Goal: Task Accomplishment & Management: Use online tool/utility

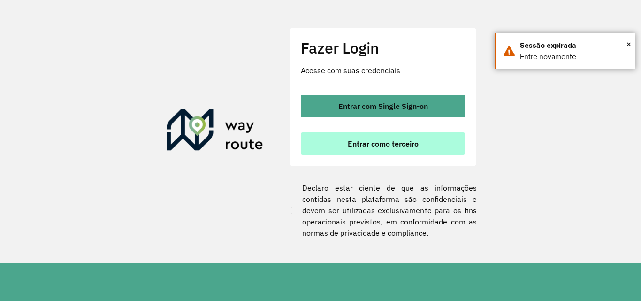
click at [391, 145] on span "Entrar como terceiro" at bounding box center [383, 144] width 71 height 8
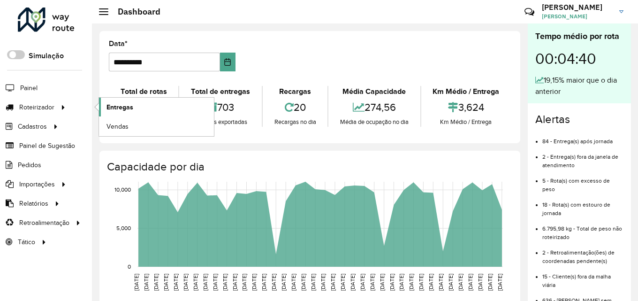
click at [122, 110] on span "Entregas" at bounding box center [119, 107] width 27 height 10
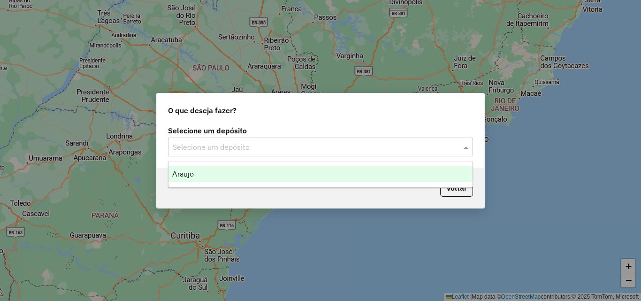
click at [307, 142] on input "text" at bounding box center [311, 147] width 277 height 11
click at [227, 173] on div "Araujo" at bounding box center [320, 174] width 304 height 16
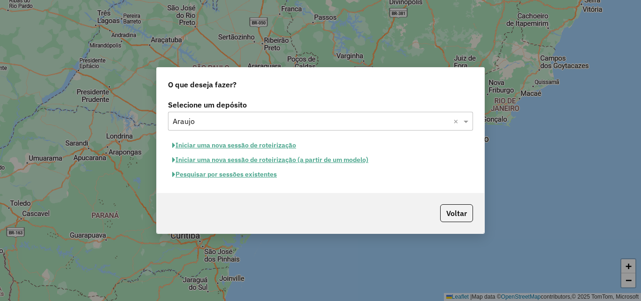
click at [234, 176] on button "Pesquisar por sessões existentes" at bounding box center [224, 174] width 113 height 15
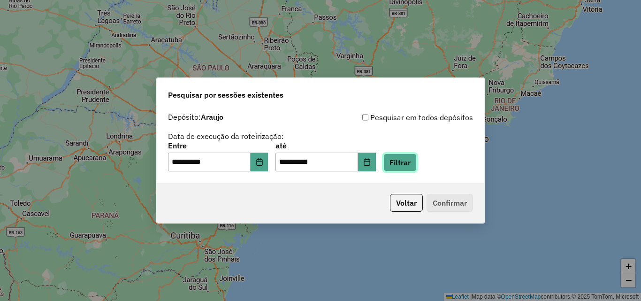
click at [410, 165] on button "Filtrar" at bounding box center [399, 162] width 33 height 18
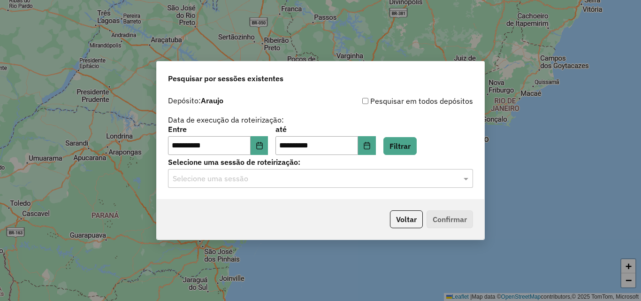
click at [242, 182] on input "text" at bounding box center [311, 178] width 277 height 11
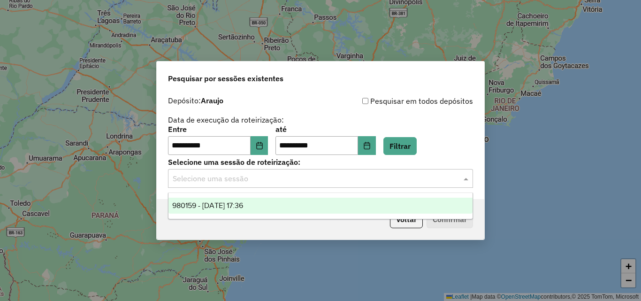
click at [235, 201] on span "980159 - 18/08/2025 17:36" at bounding box center [207, 205] width 71 height 8
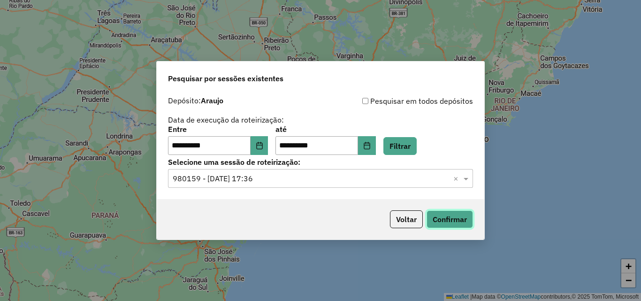
click at [469, 220] on button "Confirmar" at bounding box center [449, 219] width 46 height 18
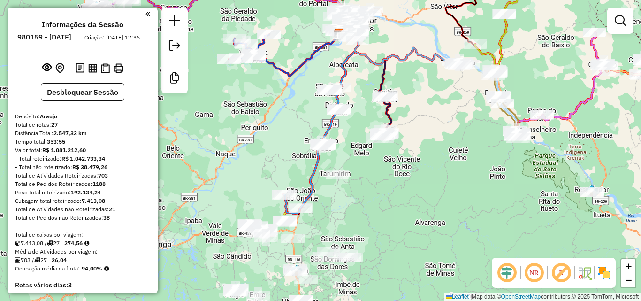
drag, startPoint x: 333, startPoint y: 250, endPoint x: 355, endPoint y: 53, distance: 197.7
click at [364, 37] on div "Janela de atendimento Grade de atendimento Capacidade Transportadoras Veículos …" at bounding box center [320, 150] width 641 height 301
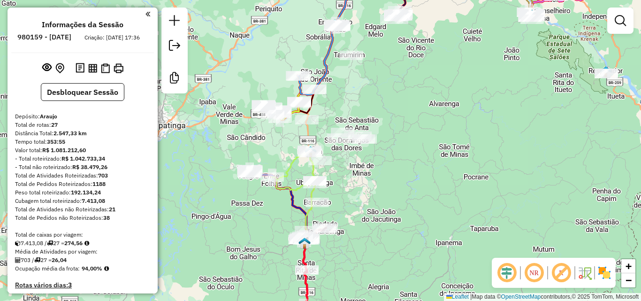
drag, startPoint x: 370, startPoint y: 177, endPoint x: 370, endPoint y: 154, distance: 23.4
click at [370, 154] on div "Janela de atendimento Grade de atendimento Capacidade Transportadoras Veículos …" at bounding box center [320, 150] width 641 height 301
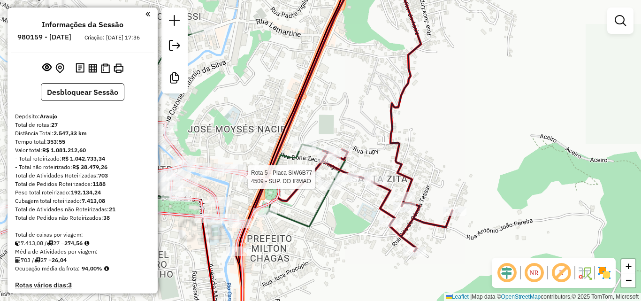
click at [254, 122] on div "Rota 5 - Placa SIW6B77 4509 - SUP. DO IRMAO Janela de atendimento Grade de aten…" at bounding box center [320, 150] width 641 height 301
drag, startPoint x: 338, startPoint y: 241, endPoint x: 398, endPoint y: 241, distance: 60.5
click at [398, 241] on div "Janela de atendimento Grade de atendimento Capacidade Transportadoras Veículos …" at bounding box center [320, 150] width 641 height 301
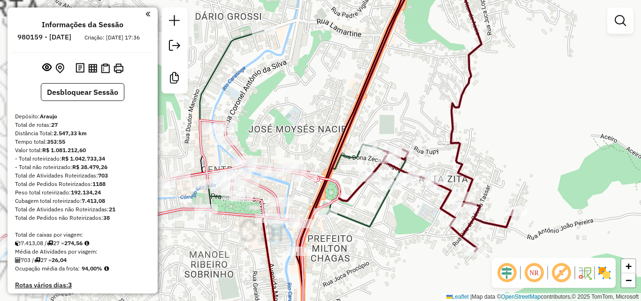
drag, startPoint x: 342, startPoint y: 236, endPoint x: 387, endPoint y: 219, distance: 47.6
click at [387, 221] on div "Janela de atendimento Grade de atendimento Capacidade Transportadoras Veículos …" at bounding box center [320, 150] width 641 height 301
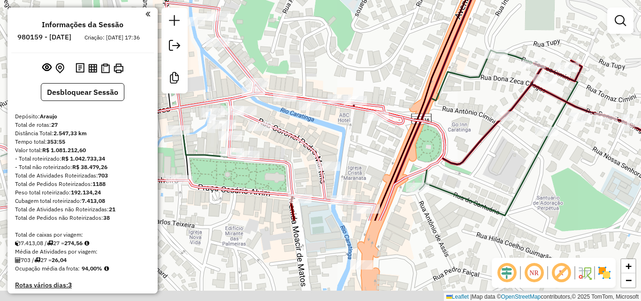
drag, startPoint x: 340, startPoint y: 244, endPoint x: 360, endPoint y: 122, distance: 123.4
click at [360, 122] on div "Janela de atendimento Grade de atendimento Capacidade Transportadoras Veículos …" at bounding box center [320, 150] width 641 height 301
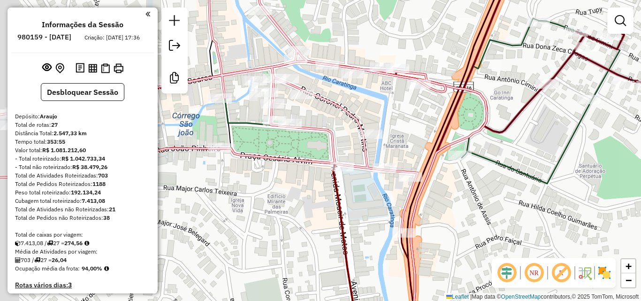
drag, startPoint x: 392, startPoint y: 156, endPoint x: 431, endPoint y: 126, distance: 49.8
click at [431, 126] on div "Janela de atendimento Grade de atendimento Capacidade Transportadoras Veículos …" at bounding box center [320, 150] width 641 height 301
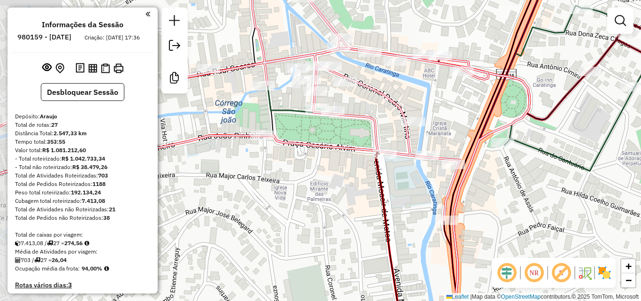
drag, startPoint x: 322, startPoint y: 173, endPoint x: 462, endPoint y: 213, distance: 145.9
click at [471, 215] on div "Janela de atendimento Grade de atendimento Capacidade Transportadoras Veículos …" at bounding box center [320, 150] width 641 height 301
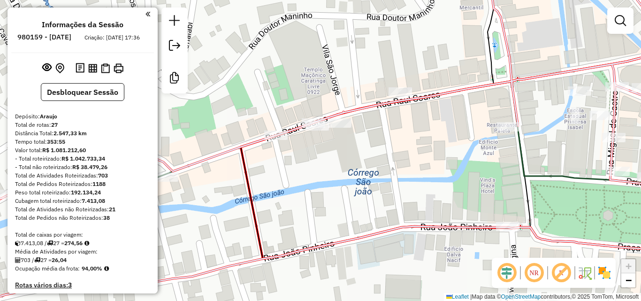
click at [309, 117] on div "Janela de atendimento Grade de atendimento Capacidade Transportadoras Veículos …" at bounding box center [320, 150] width 641 height 301
select select "**********"
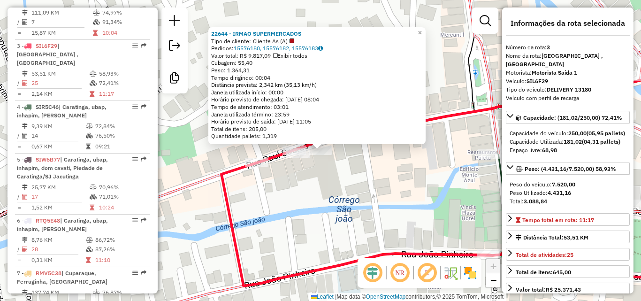
scroll to position [483, 0]
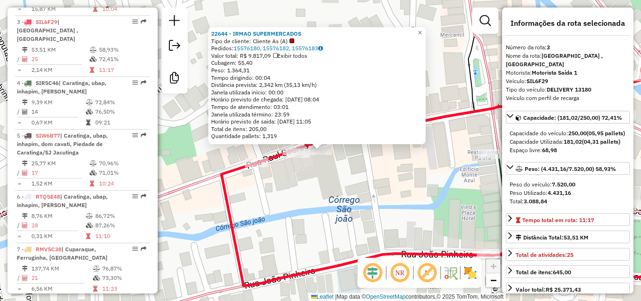
click at [378, 179] on div "22644 - IRMAO SUPERMERCADOS Tipo de cliente: Cliente As (A) Pedidos: 15576180, …" at bounding box center [320, 150] width 641 height 301
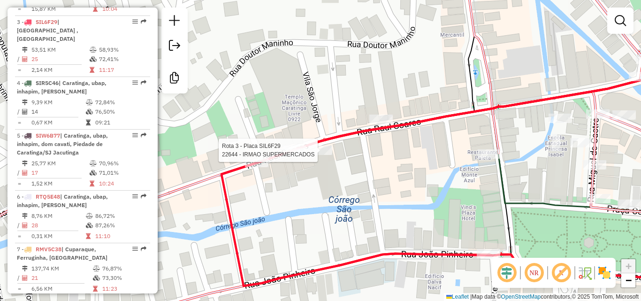
select select "**********"
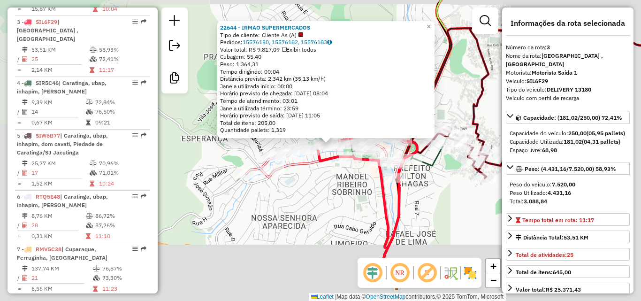
drag, startPoint x: 393, startPoint y: 228, endPoint x: 302, endPoint y: 104, distance: 154.7
click at [307, 111] on div "22644 - IRMAO SUPERMERCADOS Tipo de cliente: Cliente As (A) Pedidos: 15576180, …" at bounding box center [320, 150] width 641 height 301
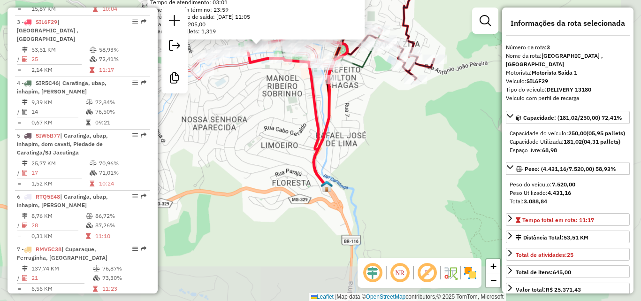
drag, startPoint x: 378, startPoint y: 182, endPoint x: 354, endPoint y: 65, distance: 119.2
click at [354, 66] on div "22644 - IRMAO SUPERMERCADOS Tipo de cliente: Cliente As (A) Pedidos: 15576180, …" at bounding box center [320, 150] width 641 height 301
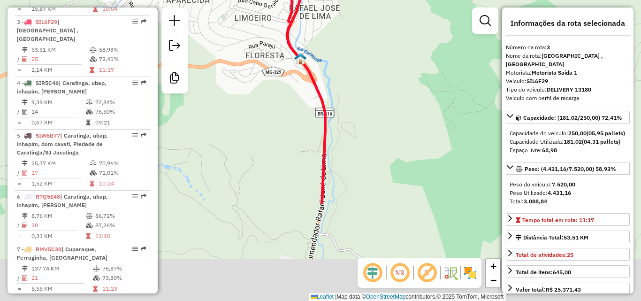
drag, startPoint x: 349, startPoint y: 128, endPoint x: 363, endPoint y: 50, distance: 79.0
click at [363, 52] on div "Rota 6 - Placa RTQ5E48 36093 - QUITUTES DA VOVO 22644 - IRMAO SUPERMERCADOS Tip…" at bounding box center [320, 150] width 641 height 301
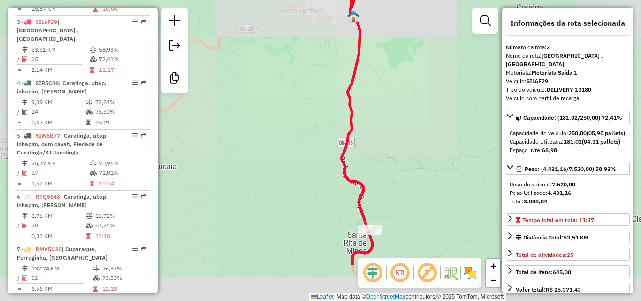
drag, startPoint x: 373, startPoint y: 166, endPoint x: 373, endPoint y: 59, distance: 107.4
click at [373, 60] on div "Rota 6 - Placa RTQ5E48 36093 - QUITUTES DA VOVO 22644 - IRMAO SUPERMERCADOS Tip…" at bounding box center [320, 150] width 641 height 301
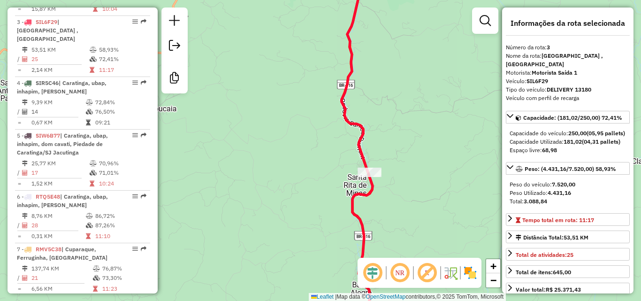
drag, startPoint x: 393, startPoint y: 140, endPoint x: 371, endPoint y: 44, distance: 98.6
click at [371, 44] on div "Rota 6 - Placa RTQ5E48 36093 - QUITUTES DA VOVO 22644 - IRMAO SUPERMERCADOS Tip…" at bounding box center [320, 150] width 641 height 301
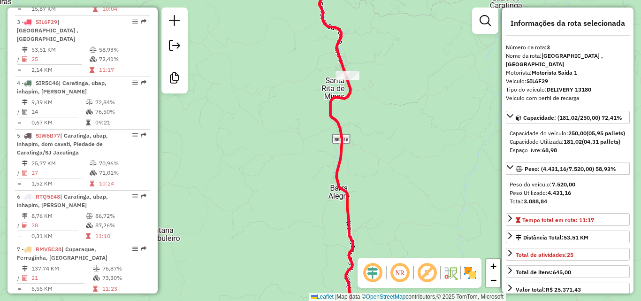
drag, startPoint x: 371, startPoint y: 121, endPoint x: 370, endPoint y: 15, distance: 105.5
click at [370, 15] on div "Rota 6 - Placa RTQ5E48 36093 - QUITUTES DA VOVO 22644 - IRMAO SUPERMERCADOS Tip…" at bounding box center [320, 150] width 641 height 301
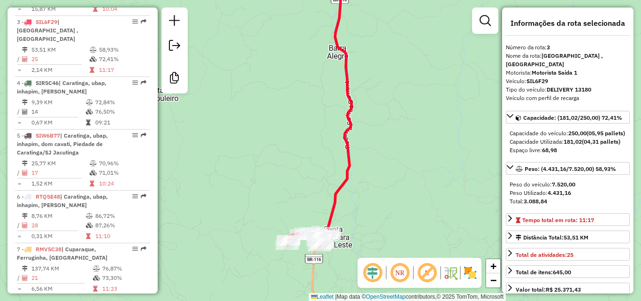
drag, startPoint x: 380, startPoint y: 101, endPoint x: 380, endPoint y: 110, distance: 8.5
click at [380, 198] on div "Rota 6 - Placa RTQ5E48 36093 - QUITUTES DA VOVO 22644 - IRMAO SUPERMERCADOS Tip…" at bounding box center [320, 150] width 641 height 301
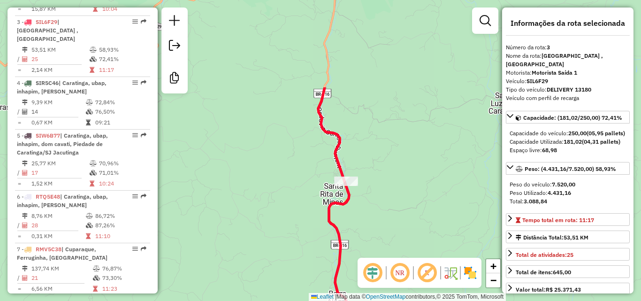
drag, startPoint x: 374, startPoint y: 104, endPoint x: 374, endPoint y: 183, distance: 79.7
click at [374, 183] on div "Rota 6 - Placa RTQ5E48 36093 - QUITUTES DA VOVO 22644 - IRMAO SUPERMERCADOS Tip…" at bounding box center [320, 150] width 641 height 301
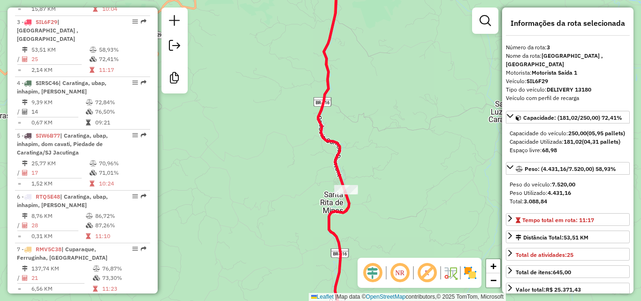
drag, startPoint x: 361, startPoint y: 100, endPoint x: 374, endPoint y: 177, distance: 78.6
click at [374, 196] on div "Rota 6 - Placa RTQ5E48 36093 - QUITUTES DA VOVO 22644 - IRMAO SUPERMERCADOS Tip…" at bounding box center [320, 150] width 641 height 301
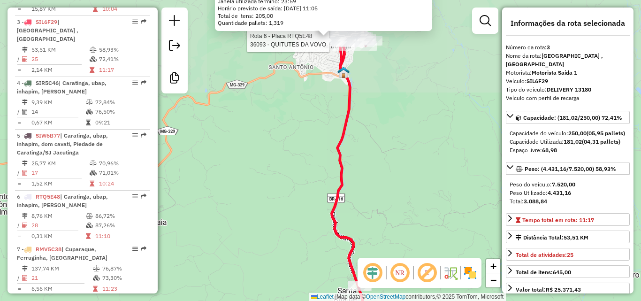
drag, startPoint x: 382, startPoint y: 93, endPoint x: 389, endPoint y: 185, distance: 92.2
click at [391, 189] on div "Rota 6 - Placa RTQ5E48 36093 - QUITUTES DA VOVO 22644 - IRMAO SUPERMERCADOS Tip…" at bounding box center [320, 150] width 641 height 301
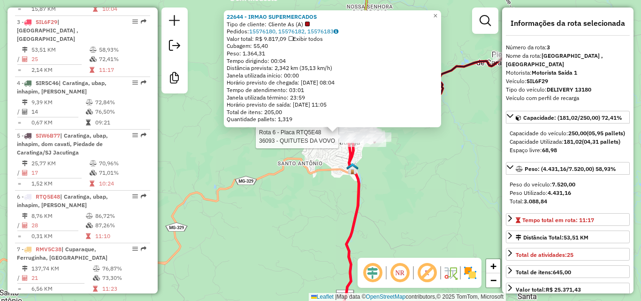
drag, startPoint x: 315, startPoint y: 181, endPoint x: 332, endPoint y: 126, distance: 58.2
click at [315, 182] on div "Rota 6 - Placa RTQ5E48 36093 - QUITUTES DA VOVO 22644 - IRMAO SUPERMERCADOS Tip…" at bounding box center [320, 150] width 641 height 301
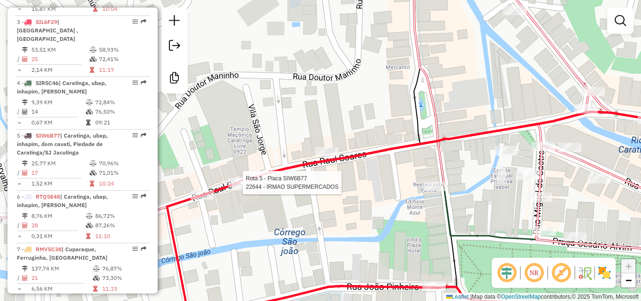
select select "**********"
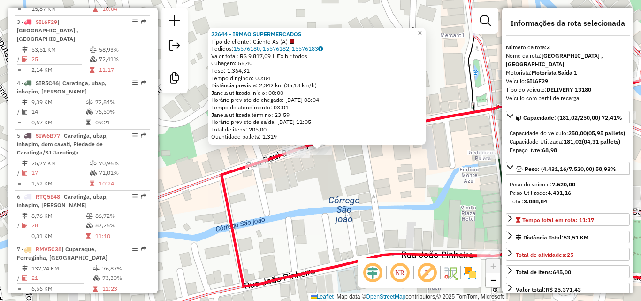
click at [348, 177] on div "22644 - IRMAO SUPERMERCADOS Tipo de cliente: Cliente As (A) Pedidos: 15576180, …" at bounding box center [320, 150] width 641 height 301
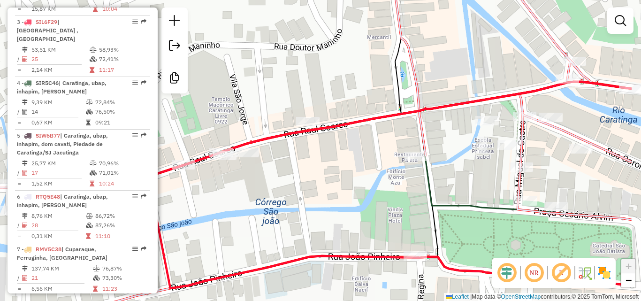
drag, startPoint x: 355, startPoint y: 177, endPoint x: 303, endPoint y: 169, distance: 51.8
click at [303, 170] on div "Janela de atendimento Grade de atendimento Capacidade Transportadoras Veículos …" at bounding box center [320, 150] width 641 height 301
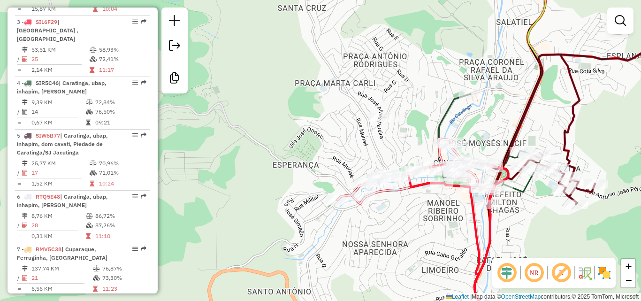
drag, startPoint x: 509, startPoint y: 110, endPoint x: 475, endPoint y: 120, distance: 35.6
click at [476, 121] on div "Janela de atendimento Grade de atendimento Capacidade Transportadoras Veículos …" at bounding box center [320, 150] width 641 height 301
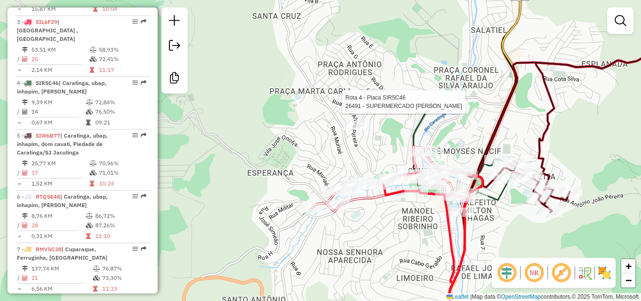
select select "**********"
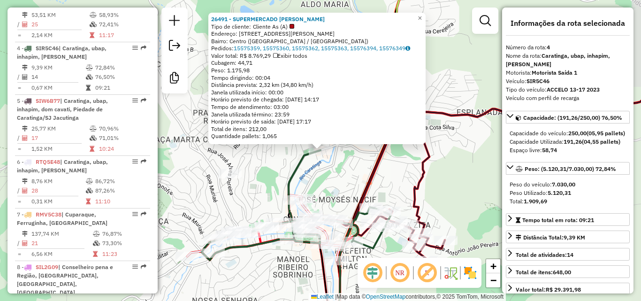
scroll to position [536, 0]
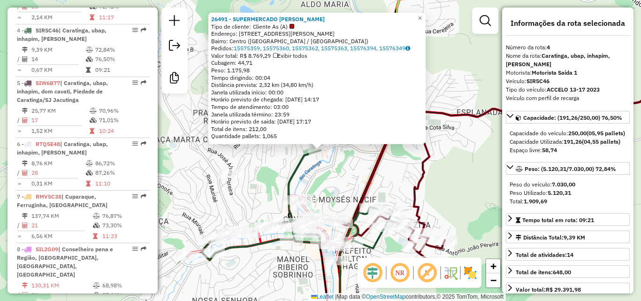
click at [338, 177] on div "26491 - SUPERMERCADO SOARES Tipo de cliente: Cliente As (A) Endereço: Avenida M…" at bounding box center [320, 150] width 641 height 301
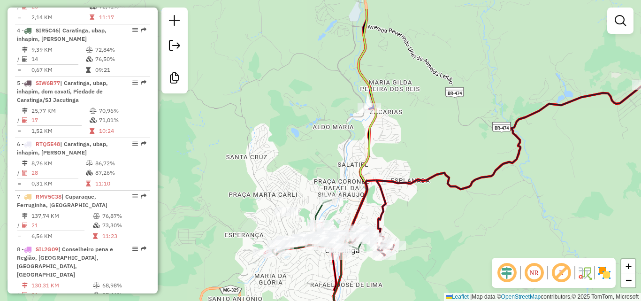
drag, startPoint x: 434, startPoint y: 128, endPoint x: 417, endPoint y: 166, distance: 42.0
click at [417, 166] on div "Janela de atendimento Grade de atendimento Capacidade Transportadoras Veículos …" at bounding box center [320, 150] width 641 height 301
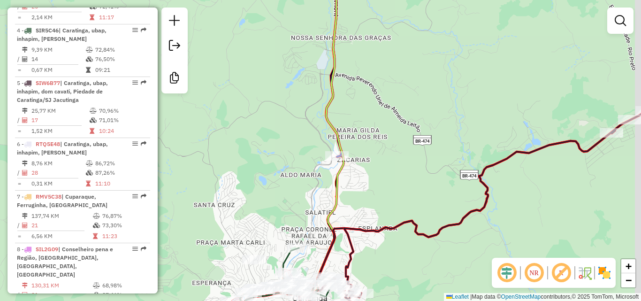
drag, startPoint x: 429, startPoint y: 118, endPoint x: 392, endPoint y: 161, distance: 56.9
click at [376, 163] on div "Janela de atendimento Grade de atendimento Capacidade Transportadoras Veículos …" at bounding box center [320, 150] width 641 height 301
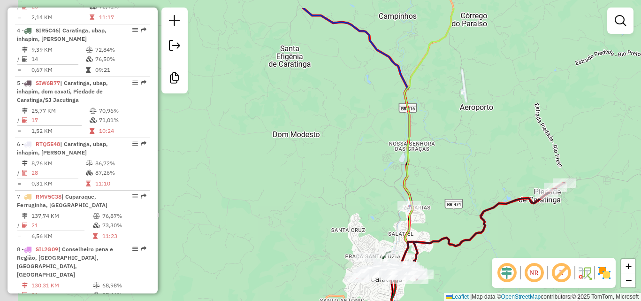
drag, startPoint x: 393, startPoint y: 165, endPoint x: 451, endPoint y: 182, distance: 61.3
click at [453, 206] on div "Janela de atendimento Grade de atendimento Capacidade Transportadoras Veículos …" at bounding box center [320, 150] width 641 height 301
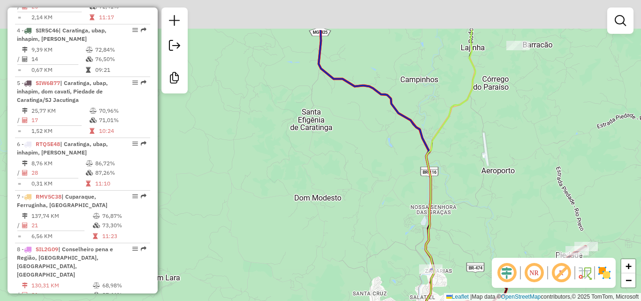
drag, startPoint x: 439, startPoint y: 145, endPoint x: 458, endPoint y: 205, distance: 63.0
click at [458, 205] on div "Janela de atendimento Grade de atendimento Capacidade Transportadoras Veículos …" at bounding box center [320, 150] width 641 height 301
drag, startPoint x: 371, startPoint y: 158, endPoint x: 383, endPoint y: 193, distance: 37.7
click at [383, 193] on div "Janela de atendimento Grade de atendimento Capacidade Transportadoras Veículos …" at bounding box center [320, 150] width 641 height 301
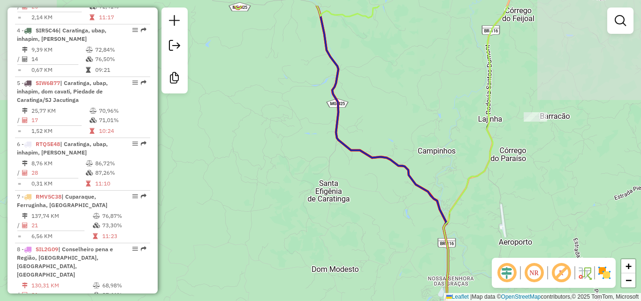
drag, startPoint x: 388, startPoint y: 152, endPoint x: 395, endPoint y: 203, distance: 51.6
click at [395, 203] on icon at bounding box center [343, 173] width 216 height 335
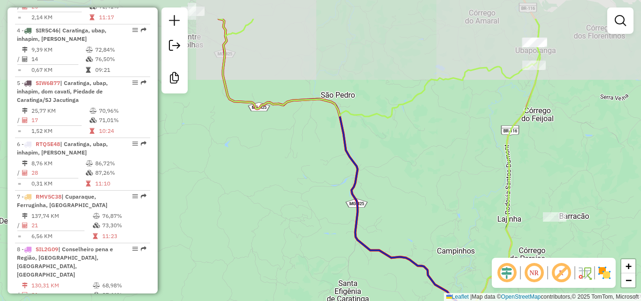
drag, startPoint x: 385, startPoint y: 131, endPoint x: 397, endPoint y: 162, distance: 32.7
click at [399, 183] on div "Janela de atendimento Grade de atendimento Capacidade Transportadoras Veículos …" at bounding box center [320, 150] width 641 height 301
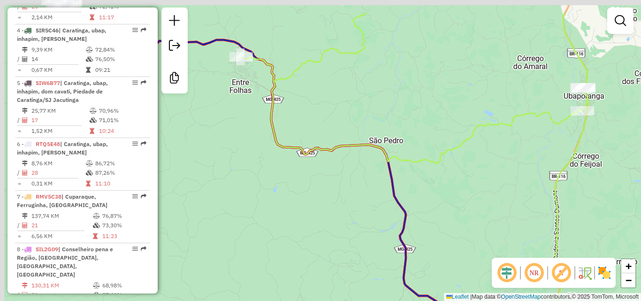
drag, startPoint x: 405, startPoint y: 161, endPoint x: 436, endPoint y: 187, distance: 40.3
click at [436, 187] on div "Janela de atendimento Grade de atendimento Capacidade Transportadoras Veículos …" at bounding box center [320, 150] width 641 height 301
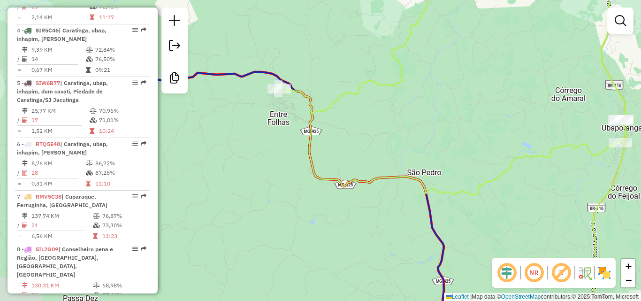
drag, startPoint x: 378, startPoint y: 116, endPoint x: 416, endPoint y: 148, distance: 48.9
click at [416, 148] on div "Janela de atendimento Grade de atendimento Capacidade Transportadoras Veículos …" at bounding box center [320, 150] width 641 height 301
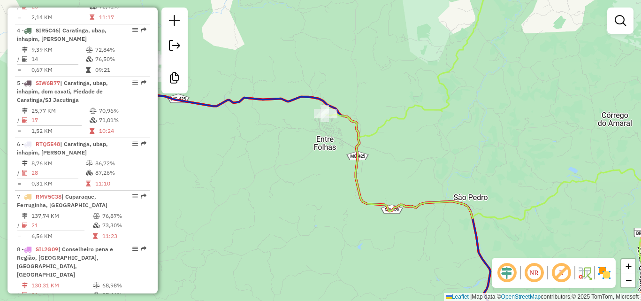
drag, startPoint x: 370, startPoint y: 122, endPoint x: 412, endPoint y: 144, distance: 47.8
click at [412, 144] on div "Janela de atendimento Grade de atendimento Capacidade Transportadoras Veículos …" at bounding box center [320, 150] width 641 height 301
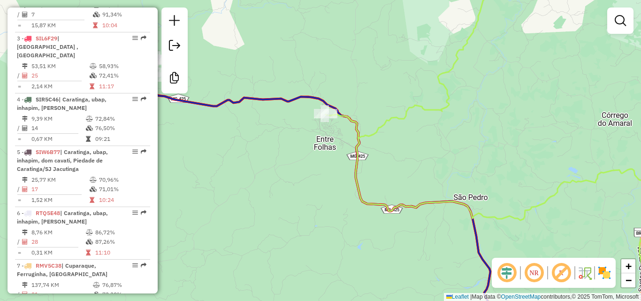
scroll to position [489, 0]
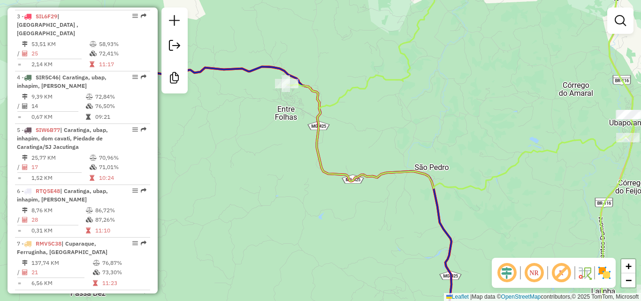
drag, startPoint x: 327, startPoint y: 170, endPoint x: 267, endPoint y: 119, distance: 78.5
click at [267, 119] on div "Janela de atendimento Grade de atendimento Capacidade Transportadoras Veículos …" at bounding box center [320, 150] width 641 height 301
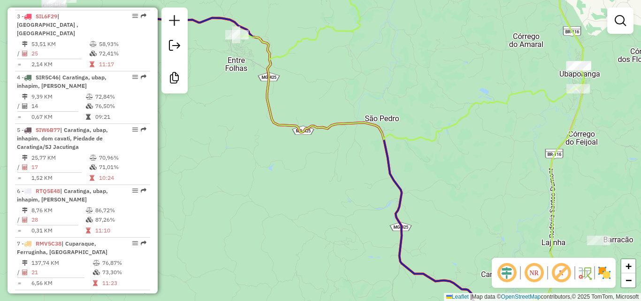
drag, startPoint x: 351, startPoint y: 166, endPoint x: 306, endPoint y: 129, distance: 58.6
click at [306, 129] on div "Janela de atendimento Grade de atendimento Capacidade Transportadoras Veículos …" at bounding box center [320, 150] width 641 height 301
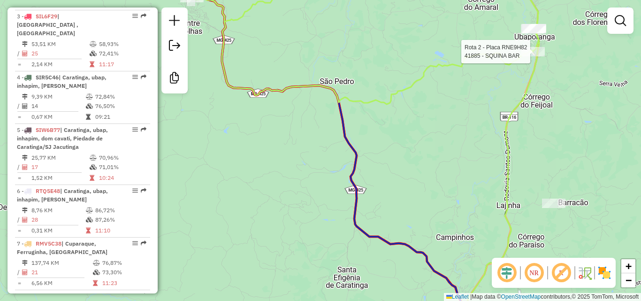
select select "**********"
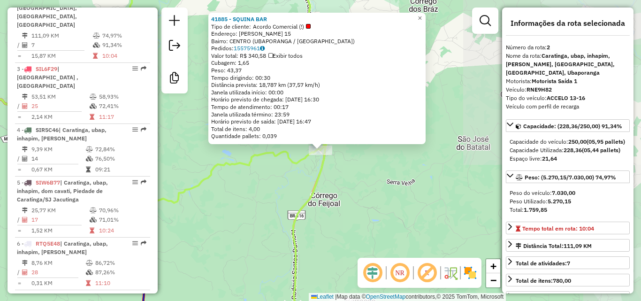
scroll to position [422, 0]
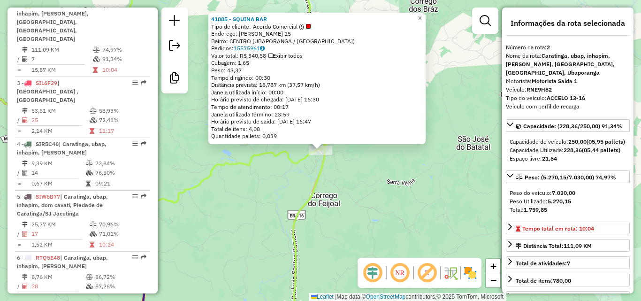
click at [411, 227] on div "41885 - SQUINA BAR Tipo de cliente: Acordo Comercial (!) Endereço: JOAO RIBEIRO…" at bounding box center [320, 150] width 641 height 301
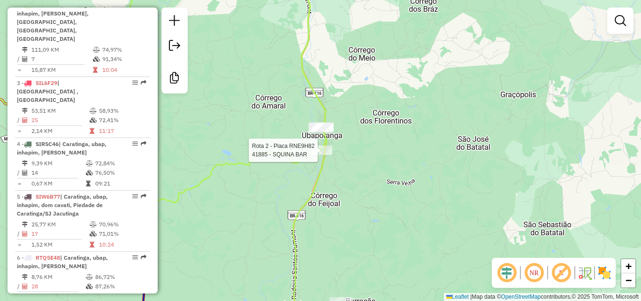
select select "**********"
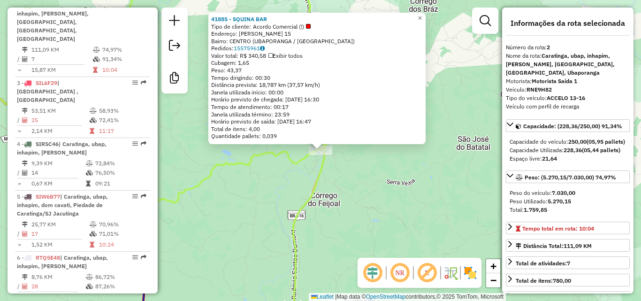
click at [353, 197] on div "41885 - SQUINA BAR Tipo de cliente: Acordo Comercial (!) Endereço: JOAO RIBEIRO…" at bounding box center [320, 150] width 641 height 301
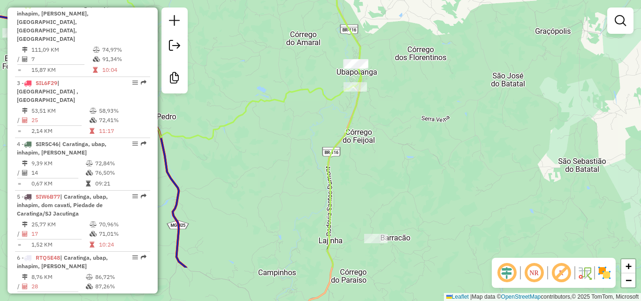
drag, startPoint x: 340, startPoint y: 217, endPoint x: 379, endPoint y: 144, distance: 82.7
click at [379, 144] on div "Janela de atendimento Grade de atendimento Capacidade Transportadoras Veículos …" at bounding box center [320, 150] width 641 height 301
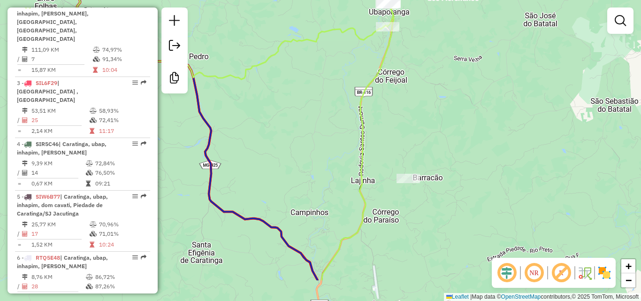
drag, startPoint x: 369, startPoint y: 179, endPoint x: 401, endPoint y: 116, distance: 70.1
click at [401, 112] on div "Janela de atendimento Grade de atendimento Capacidade Transportadoras Veículos …" at bounding box center [320, 150] width 641 height 301
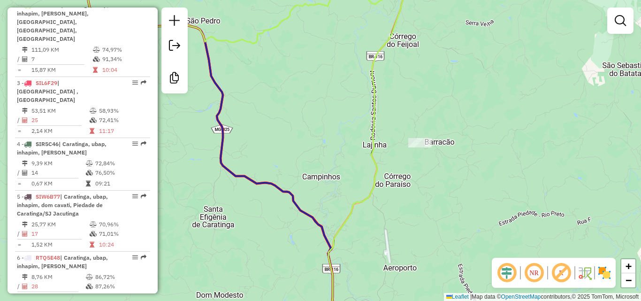
drag, startPoint x: 382, startPoint y: 239, endPoint x: 402, endPoint y: 147, distance: 93.5
click at [402, 147] on div "Janela de atendimento Grade de atendimento Capacidade Transportadoras Veículos …" at bounding box center [320, 150] width 641 height 301
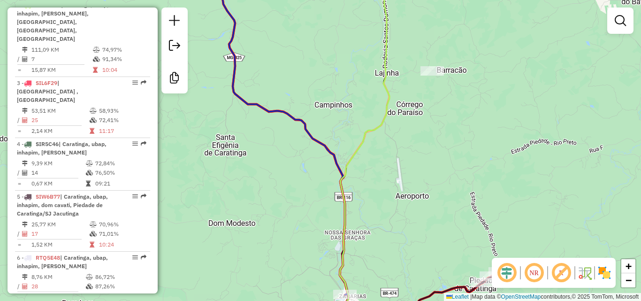
drag
click at [396, 121] on div "Janela de atendimento Grade de atendimento Capacidade Transportadoras Veículos …" at bounding box center [320, 150] width 641 height 301
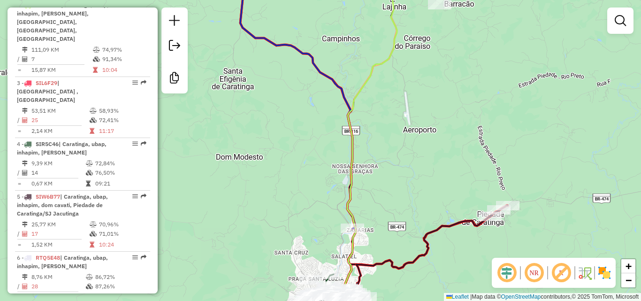
click at [387, 132] on div "Janela de atendimento Grade de atendimento Capacidade Transportadoras Veículos …" at bounding box center [320, 150] width 641 height 301
